Goal: Check status: Check status

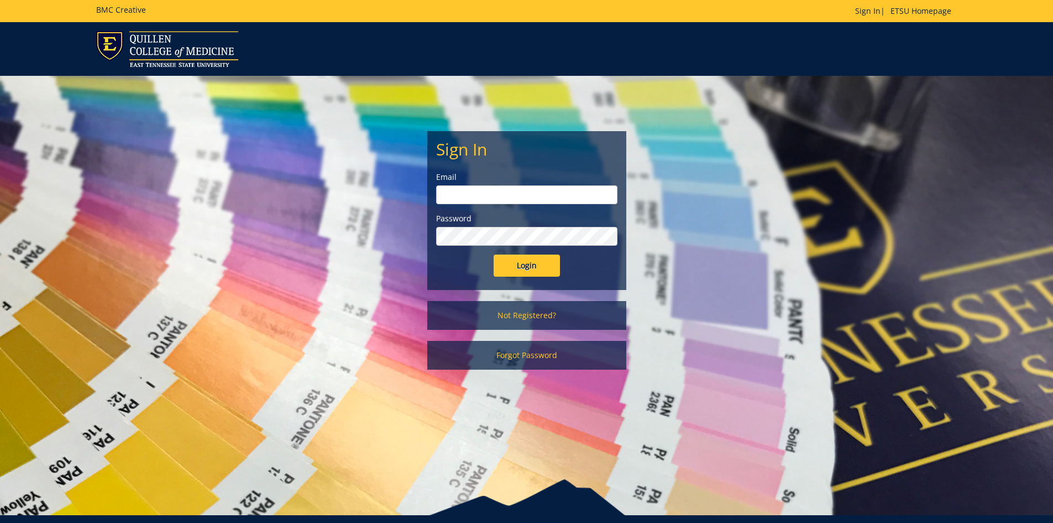
type input "[EMAIL_ADDRESS][DOMAIN_NAME]"
click at [542, 263] on input "Login" at bounding box center [527, 265] width 66 height 22
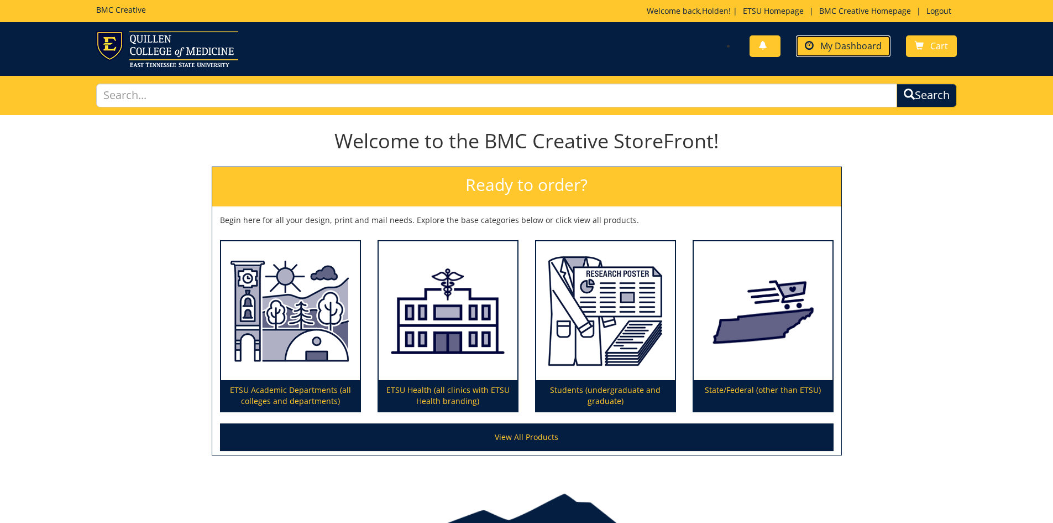
click at [850, 50] on span "My Dashboard" at bounding box center [851, 46] width 61 height 12
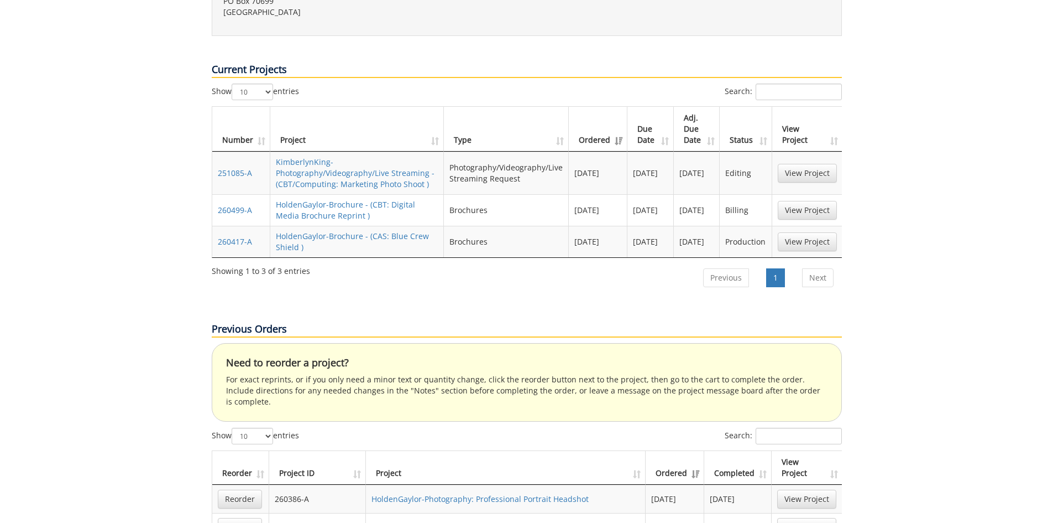
scroll to position [498, 0]
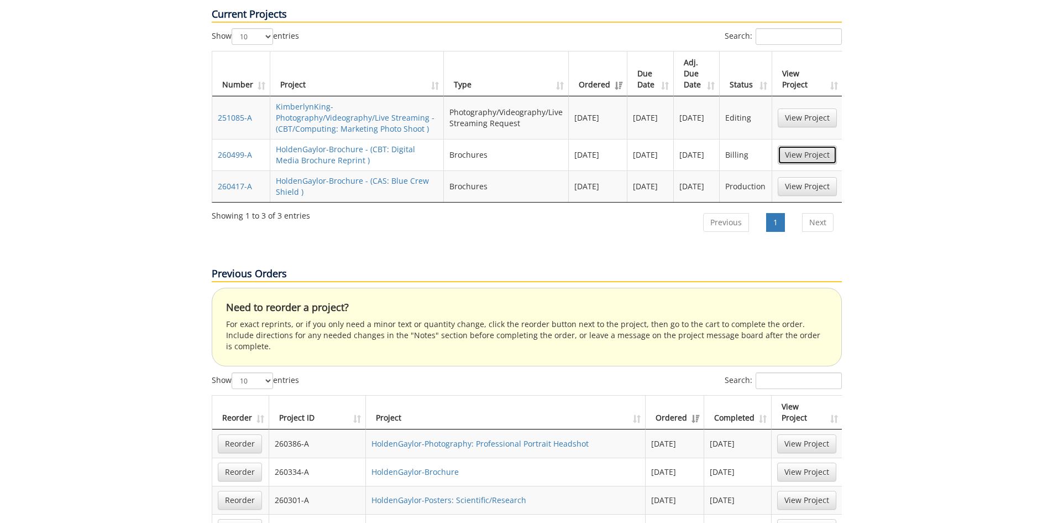
click at [821, 145] on link "View Project" at bounding box center [807, 154] width 59 height 19
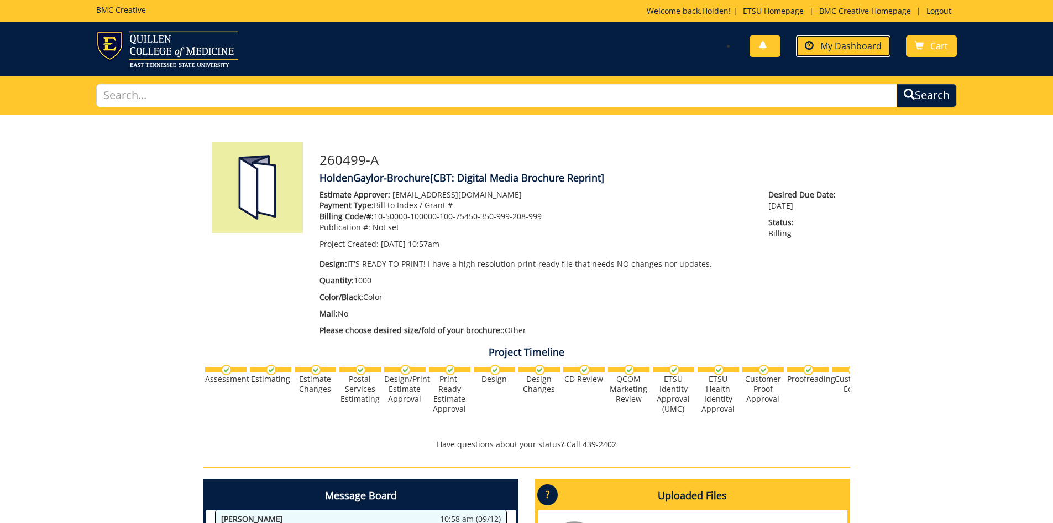
click at [847, 49] on span "My Dashboard" at bounding box center [851, 46] width 61 height 12
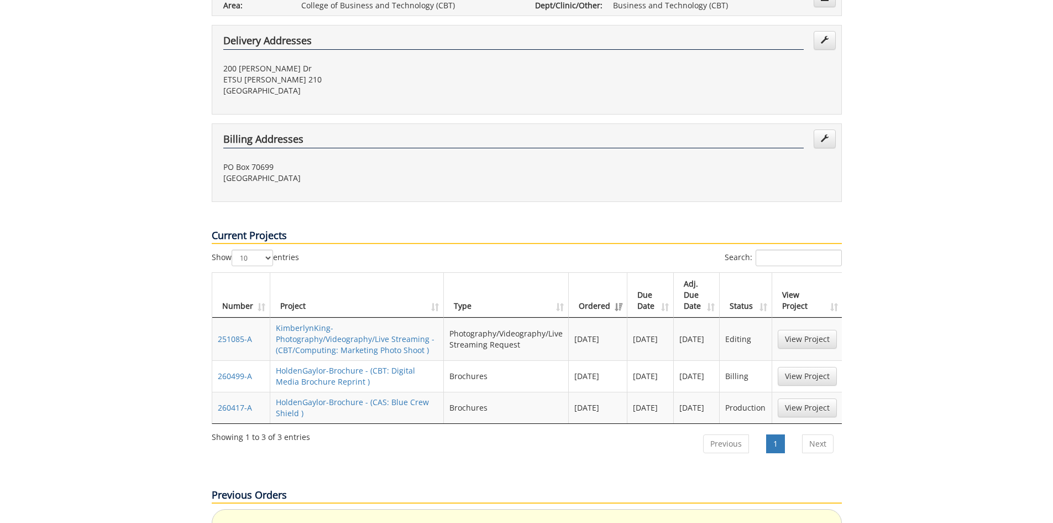
scroll to position [332, 0]
